Goal: Register for event/course

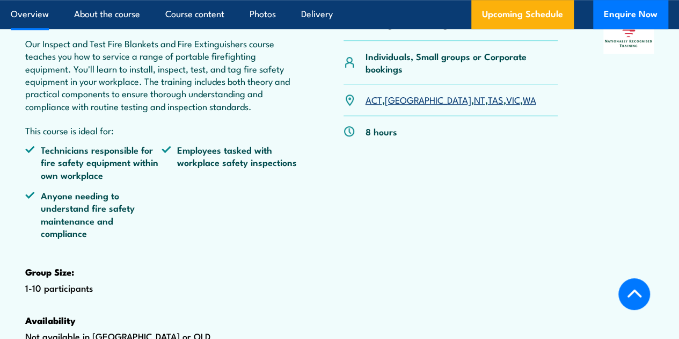
scroll to position [384, 0]
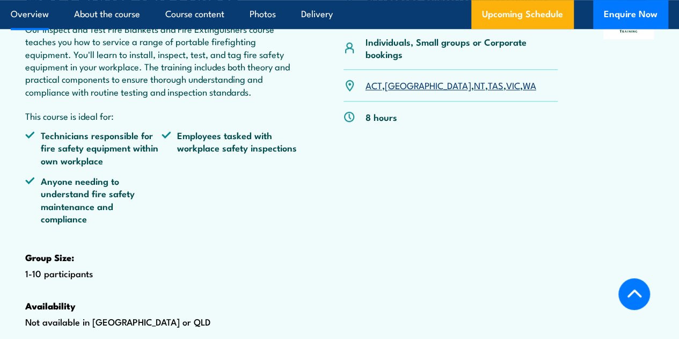
click at [488, 91] on link "TAS" at bounding box center [496, 84] width 16 height 13
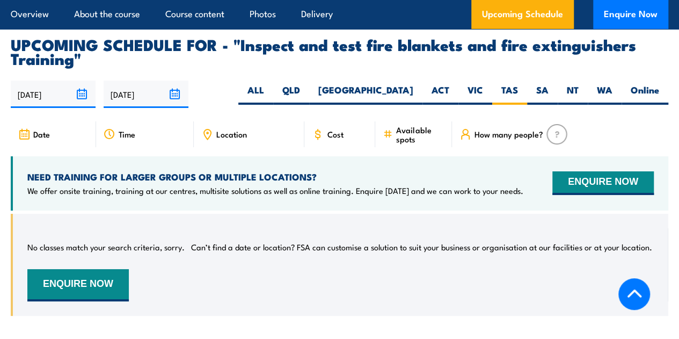
scroll to position [1948, 0]
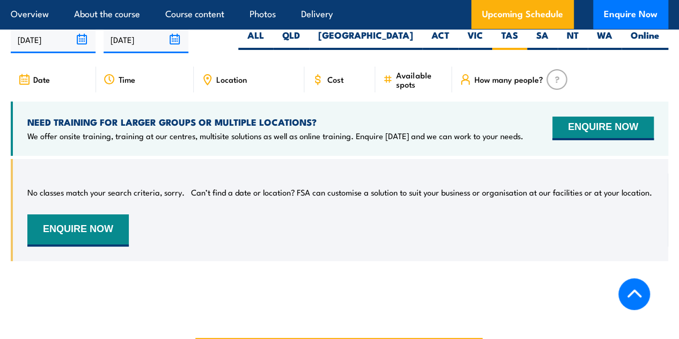
click at [363, 220] on div "No classes match your search criteria, sorry. Can’t find a date or location? FS…" at bounding box center [340, 209] width 626 height 73
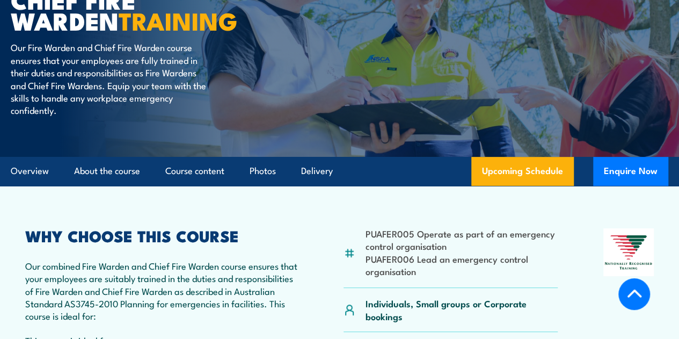
scroll to position [416, 0]
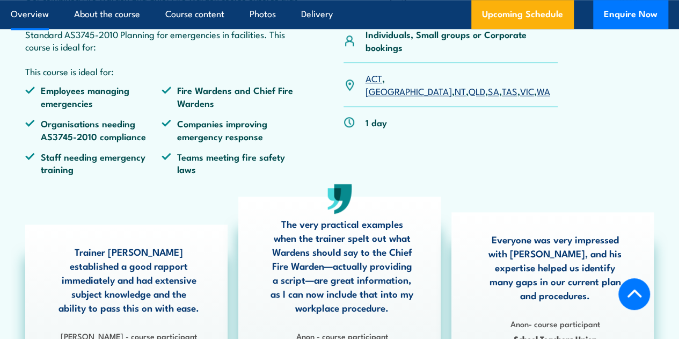
click at [502, 97] on link "TAS" at bounding box center [510, 90] width 16 height 13
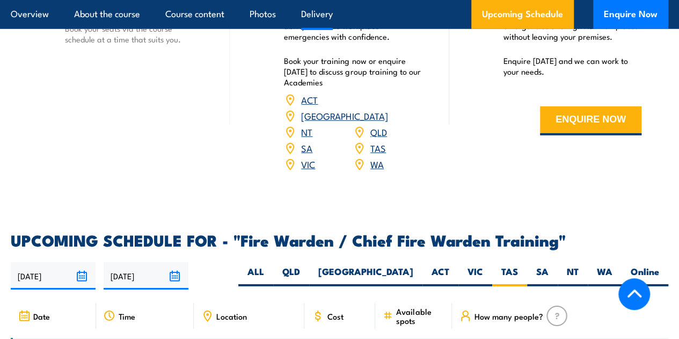
scroll to position [1617, 0]
